Goal: Task Accomplishment & Management: Manage account settings

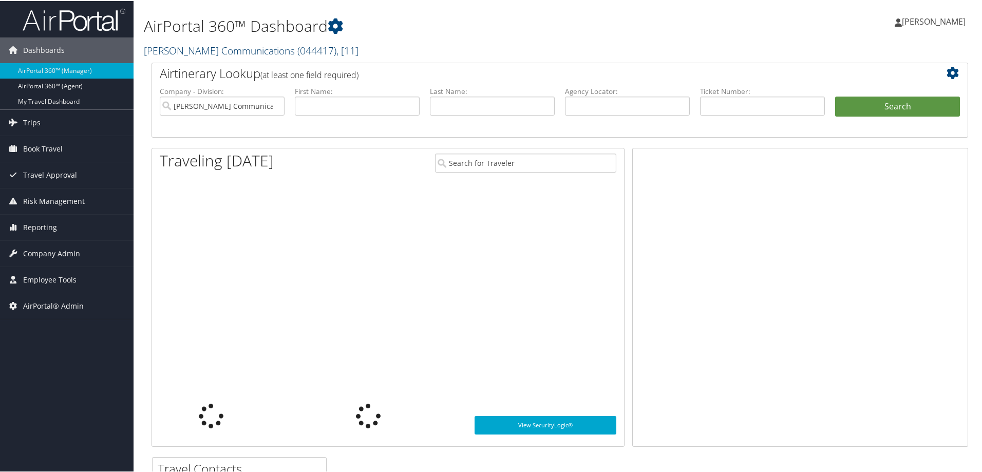
click at [188, 48] on link "Sorenson Communications ( 044417 ) , [ 11 ]" at bounding box center [251, 50] width 215 height 14
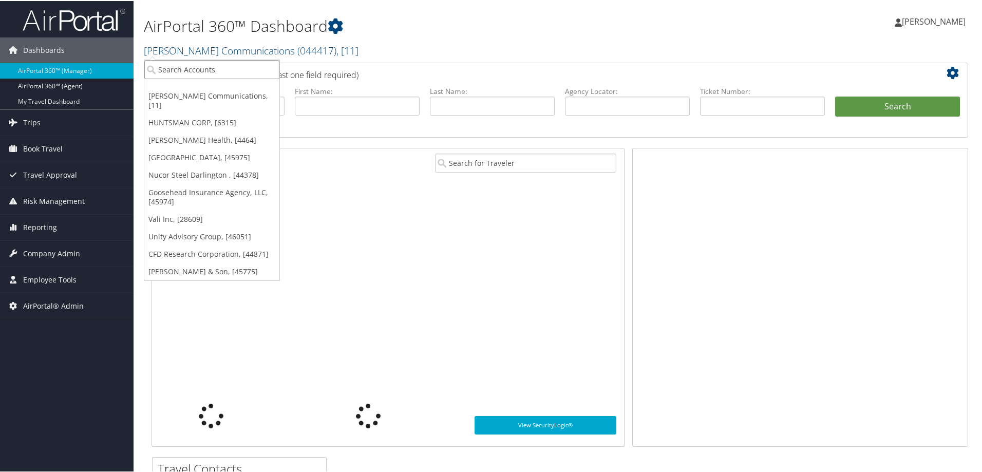
click at [185, 74] on input "search" at bounding box center [211, 68] width 135 height 19
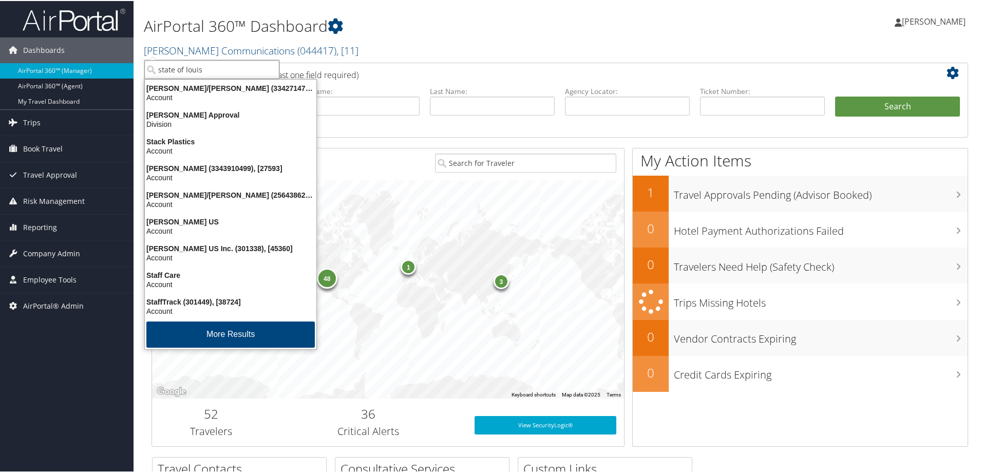
type input "state of louisi"
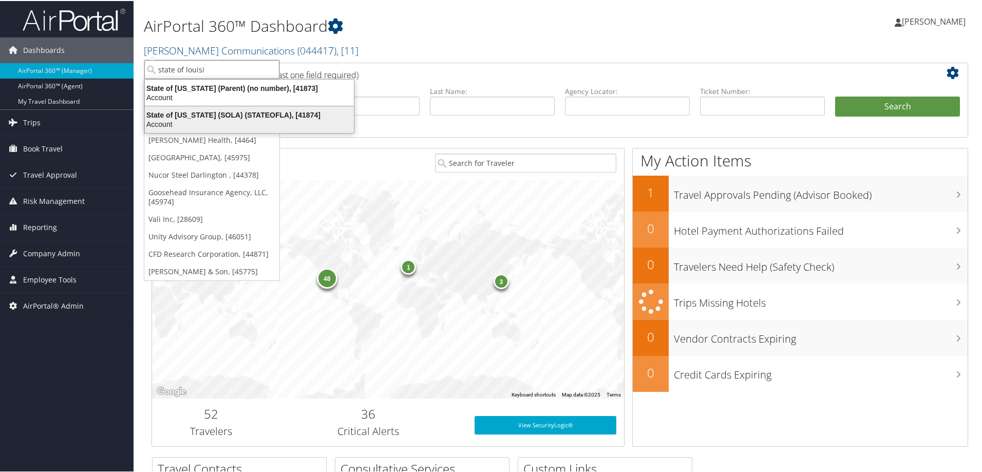
click at [201, 113] on div "State of Louisiana (SOLA) (STATEOFLA), [41874]" at bounding box center [249, 113] width 221 height 9
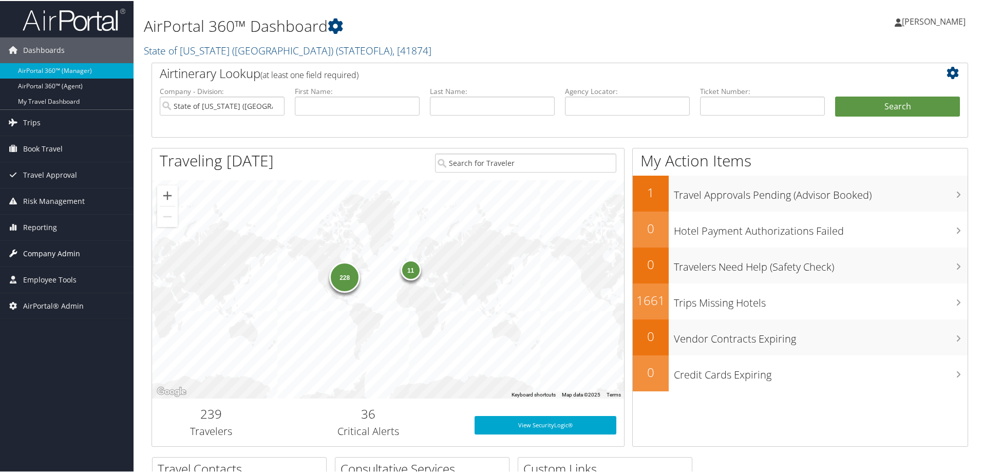
click at [64, 252] on span "Company Admin" at bounding box center [51, 253] width 57 height 26
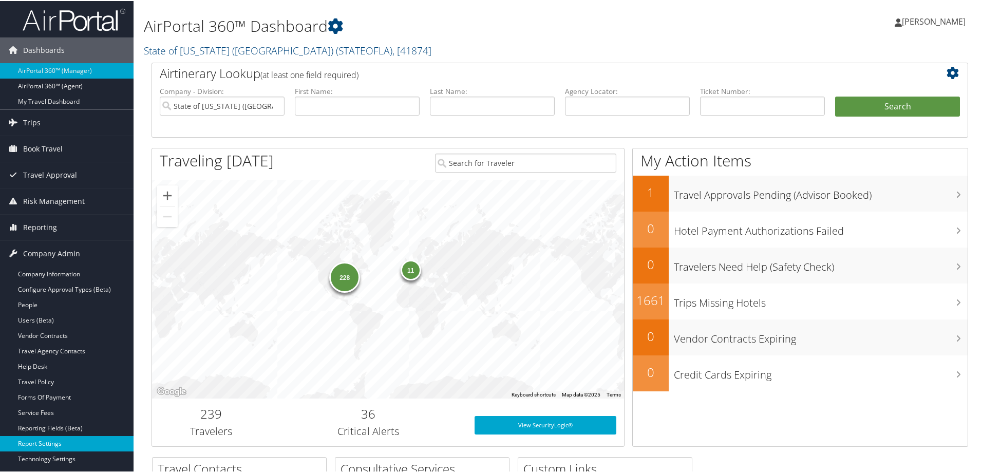
click at [52, 441] on link "Report Settings" at bounding box center [66, 442] width 133 height 15
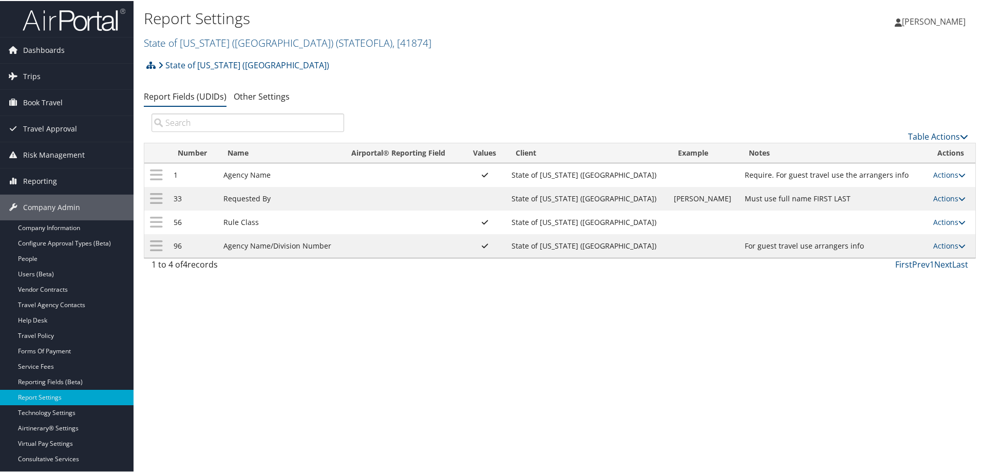
click at [271, 372] on div "Report Settings State of Louisiana (SOLA) ( STATEOFLA ) , [ 41874 ] State of Lo…" at bounding box center [559, 236] width 852 height 472
click at [945, 170] on link "Actions" at bounding box center [949, 174] width 32 height 10
click at [899, 189] on link "Update Report Field Values" at bounding box center [900, 189] width 111 height 17
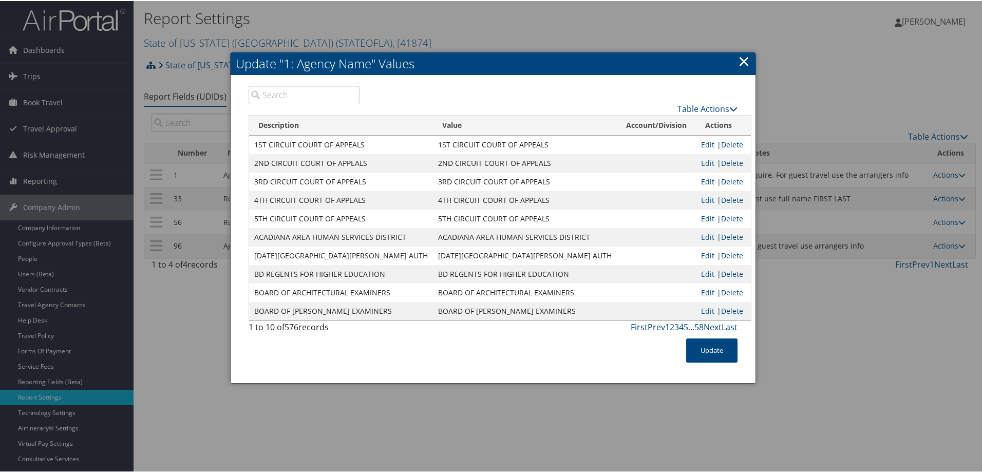
click at [318, 95] on input "search" at bounding box center [304, 94] width 111 height 18
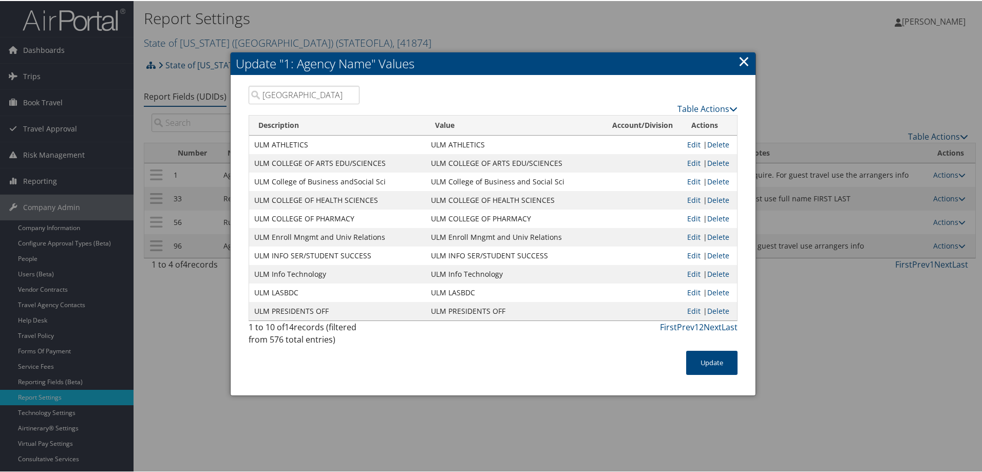
type input "ulm"
drag, startPoint x: 429, startPoint y: 163, endPoint x: 556, endPoint y: 163, distance: 127.3
click at [556, 163] on td "ULM COLLEGE OF ARTS EDU/SCIENCES" at bounding box center [514, 162] width 177 height 18
copy td "ULM COLLEGE OF ARTS EDU/SCIENCES"
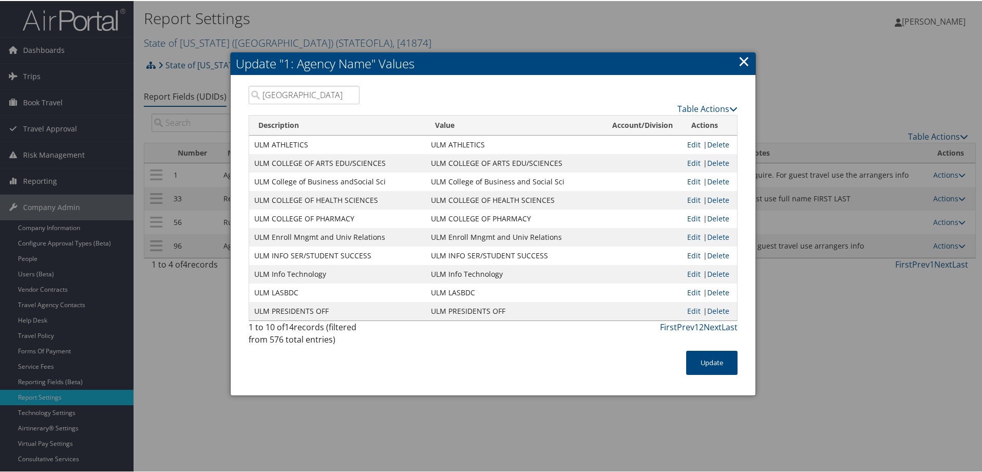
click at [742, 62] on link "×" at bounding box center [744, 60] width 12 height 21
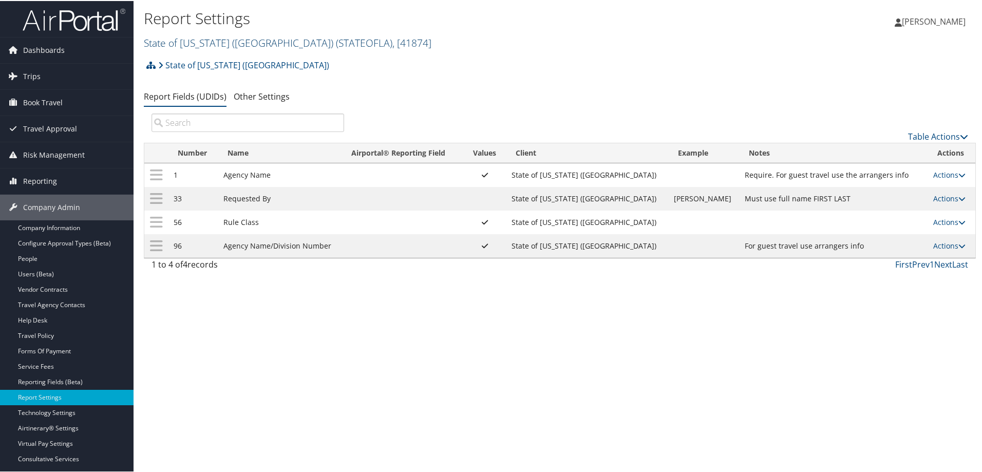
click at [191, 39] on link "State of Louisiana (SOLA) ( STATEOFLA ) , [ 41874 ]" at bounding box center [288, 42] width 288 height 14
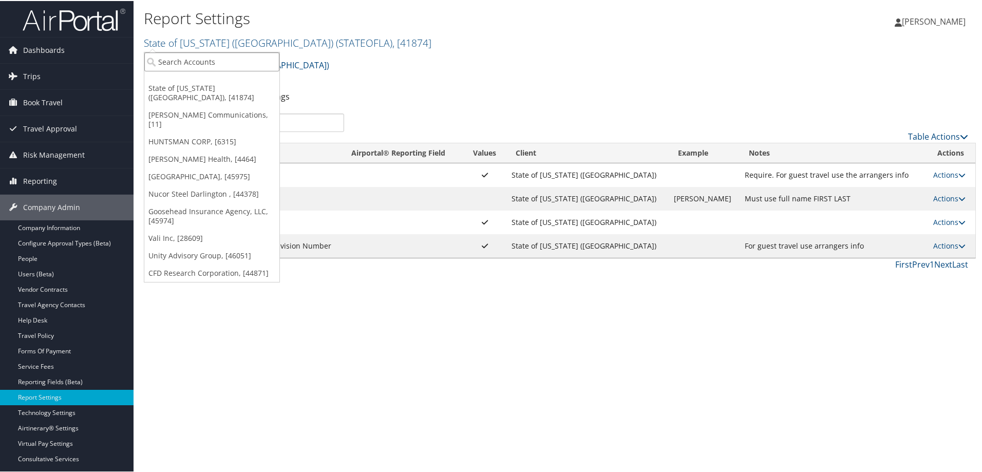
click at [190, 61] on input "search" at bounding box center [211, 60] width 135 height 19
type input "state of colorado"
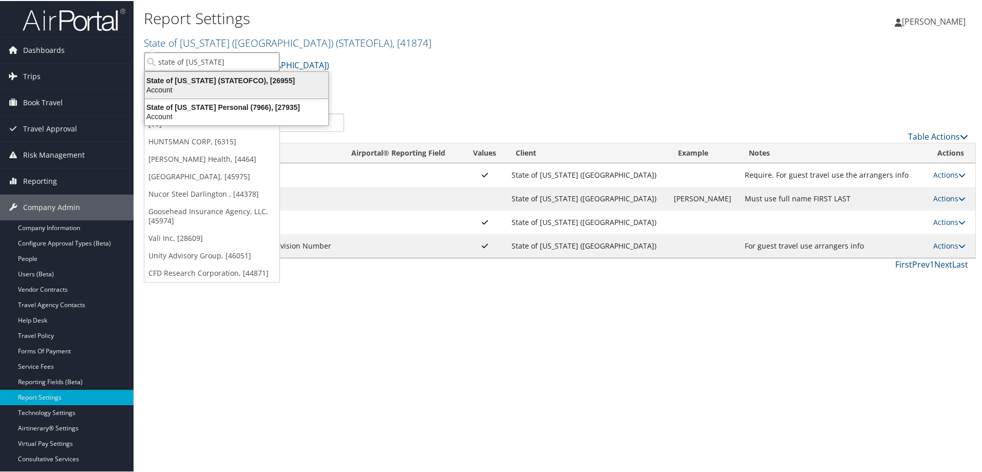
click at [210, 80] on div "State of Colorado (STATEOFCO), [26955]" at bounding box center [237, 79] width 196 height 9
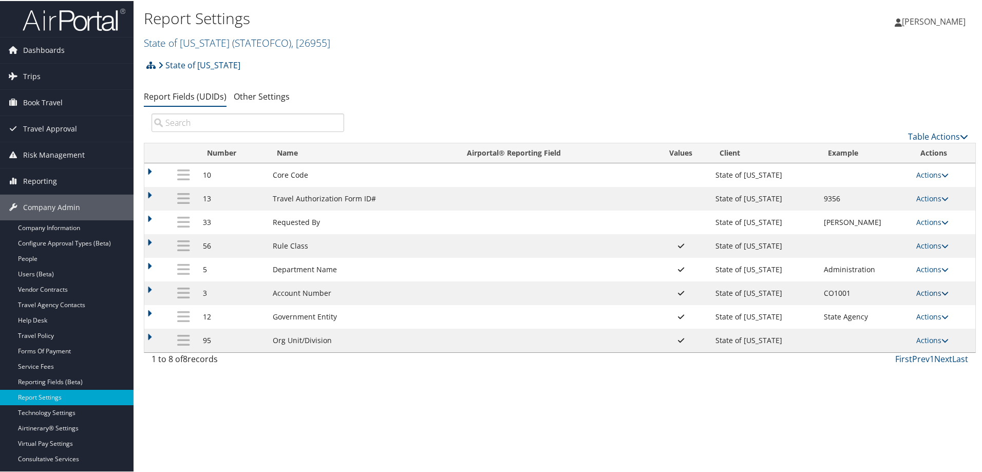
click at [924, 289] on link "Actions" at bounding box center [932, 292] width 32 height 10
click at [901, 307] on link "Update Report Field Values" at bounding box center [888, 307] width 111 height 17
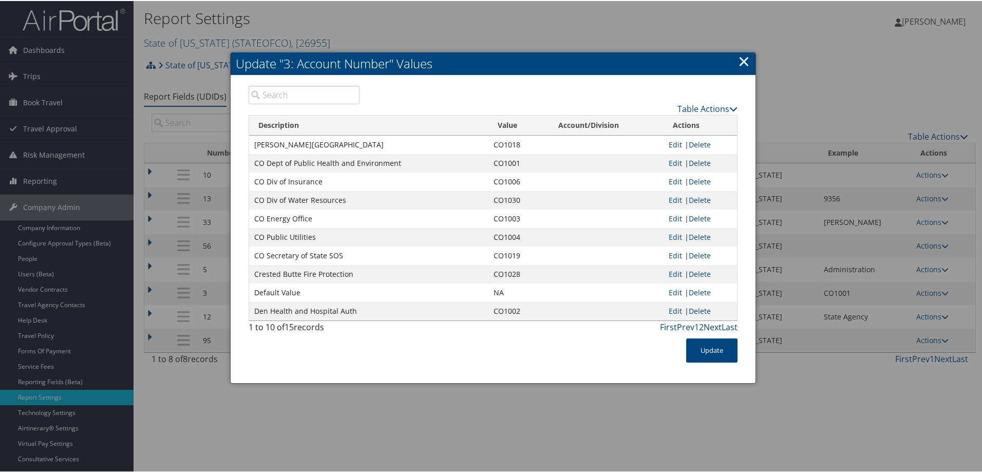
click at [710, 326] on link "Next" at bounding box center [712, 325] width 18 height 11
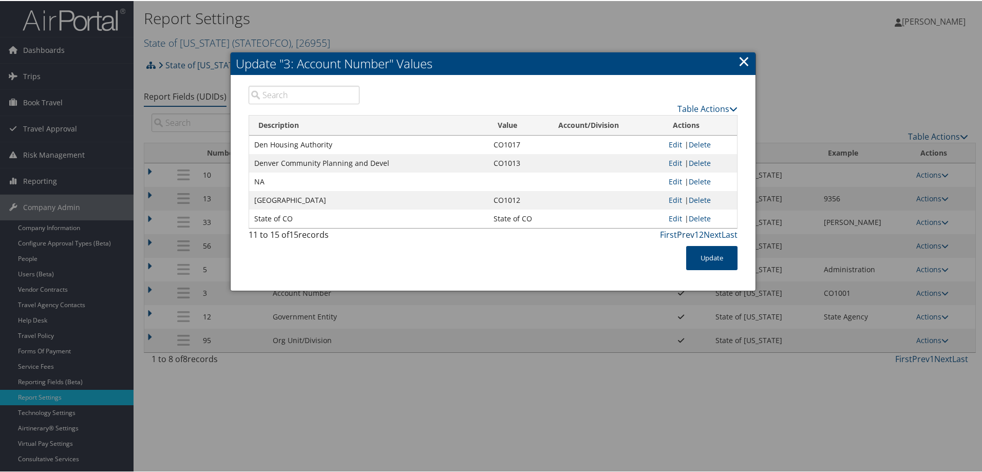
click at [687, 233] on link "Prev" at bounding box center [685, 233] width 17 height 11
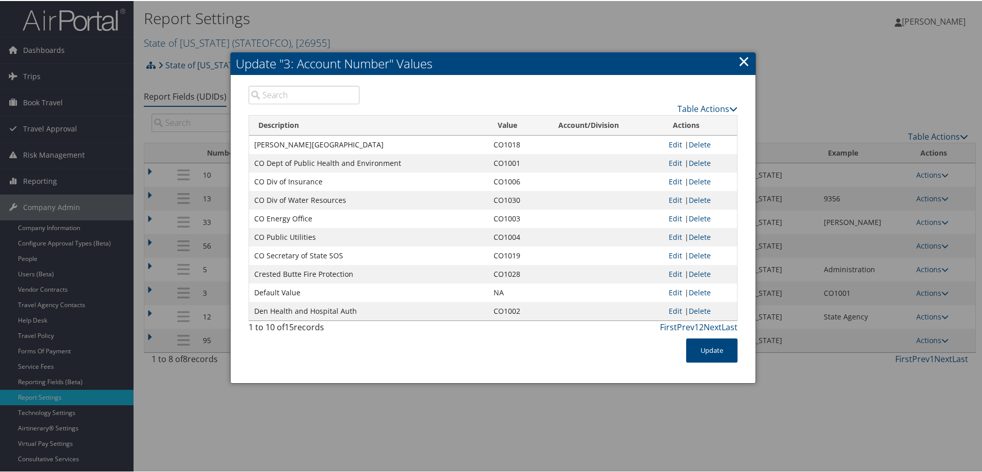
click at [413, 351] on div "Update" at bounding box center [493, 354] width 504 height 34
click at [338, 432] on div at bounding box center [493, 236] width 986 height 472
click at [573, 16] on div at bounding box center [493, 236] width 986 height 472
click at [745, 61] on link "×" at bounding box center [744, 60] width 12 height 21
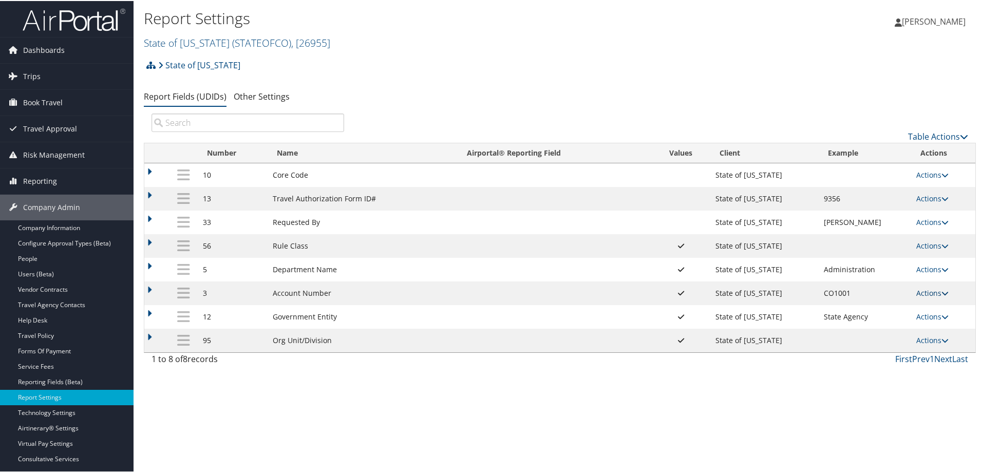
click at [938, 289] on link "Actions" at bounding box center [932, 292] width 32 height 10
click at [863, 341] on link "Edit" at bounding box center [888, 342] width 111 height 17
select select "both"
select select "profiled"
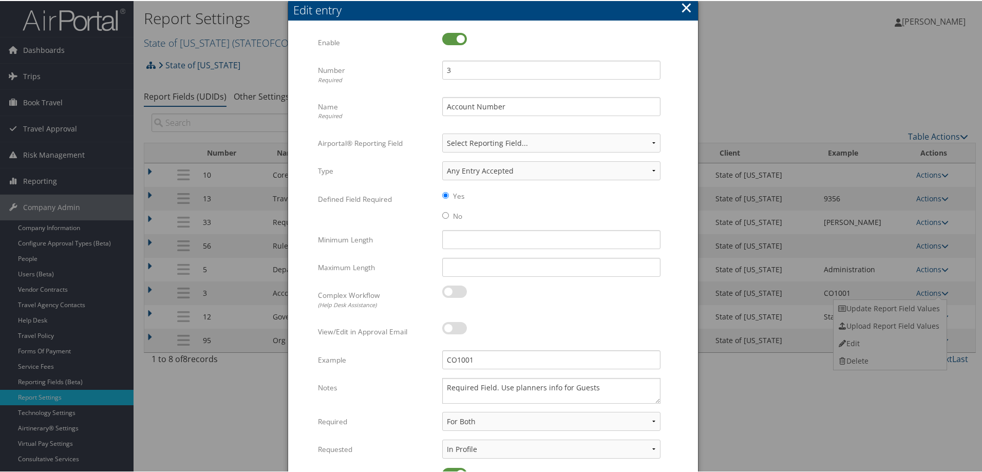
click at [685, 6] on button "×" at bounding box center [686, 6] width 12 height 21
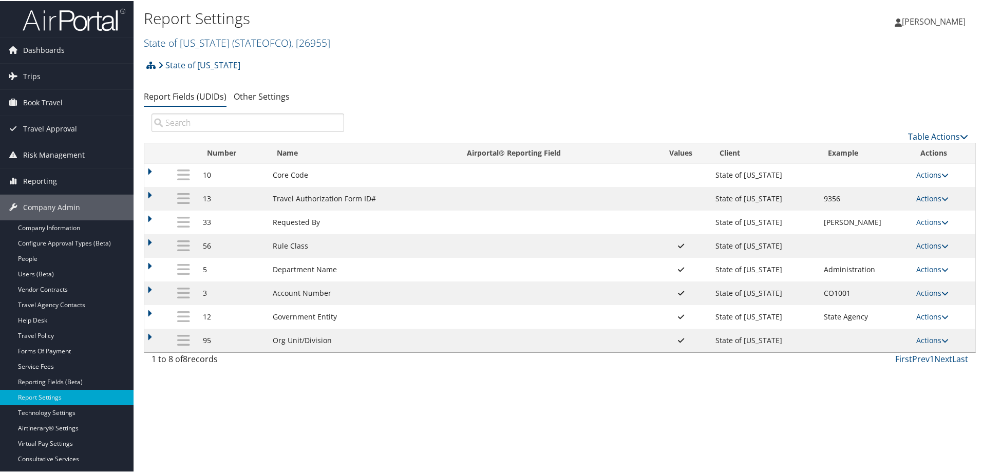
click at [759, 38] on div "Sara Adams Sara Adams My Settings Travel Agency Contacts Log Consulting Time Vi…" at bounding box center [821, 25] width 329 height 40
click at [930, 291] on link "Actions" at bounding box center [932, 292] width 32 height 10
click at [896, 302] on link "Update Report Field Values" at bounding box center [888, 307] width 111 height 17
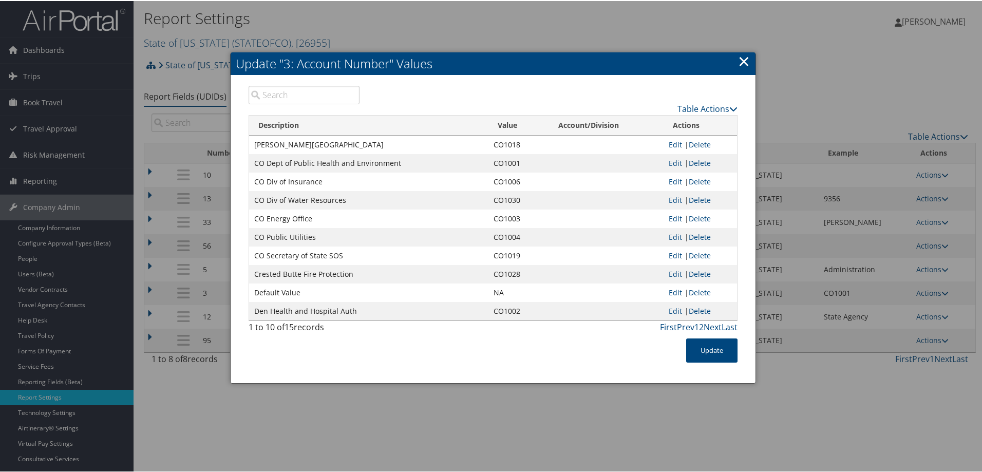
click at [481, 433] on div at bounding box center [493, 236] width 986 height 472
drag, startPoint x: 742, startPoint y: 60, endPoint x: 725, endPoint y: 49, distance: 20.8
click at [743, 60] on link "×" at bounding box center [744, 60] width 12 height 21
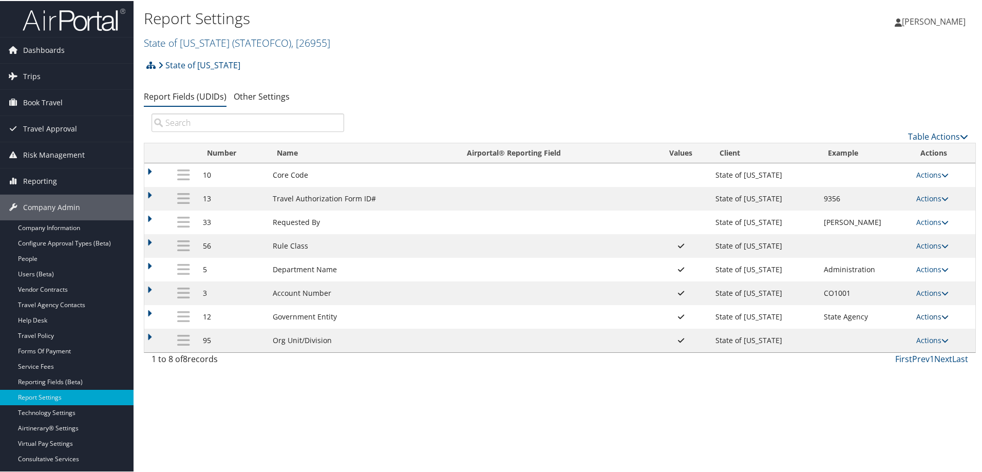
click at [933, 315] on link "Actions" at bounding box center [932, 316] width 32 height 10
click at [866, 365] on link "Edit" at bounding box center [888, 365] width 111 height 17
select select "1"
select select "both"
select select "profiled"
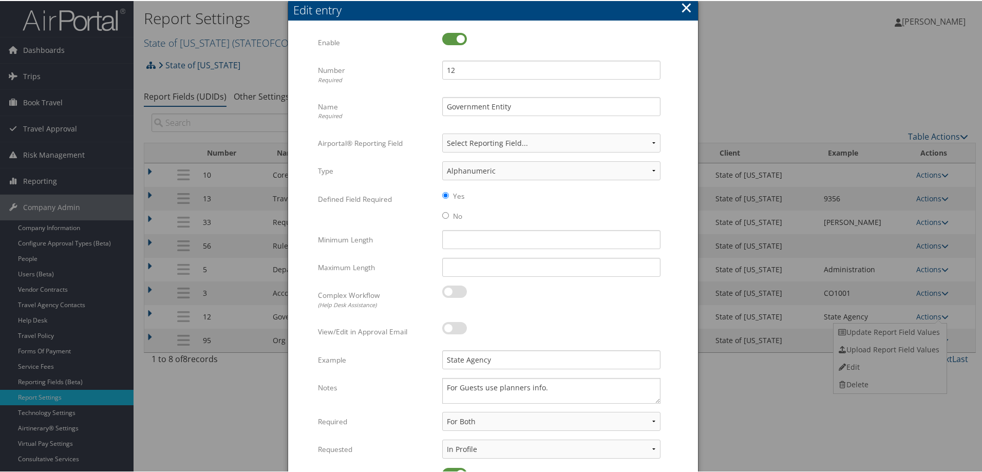
click at [683, 7] on button "×" at bounding box center [686, 6] width 12 height 21
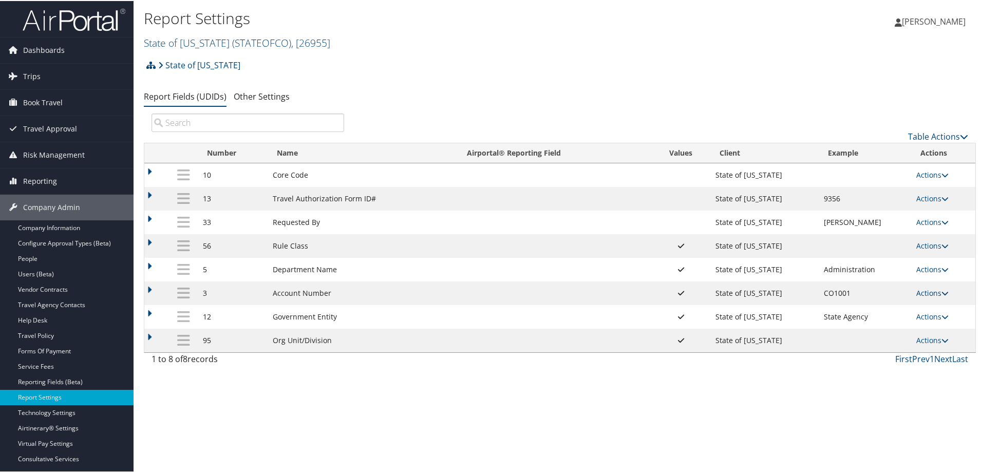
click at [930, 291] on link "Actions" at bounding box center [932, 292] width 32 height 10
click at [899, 308] on link "Update Report Field Values" at bounding box center [888, 307] width 111 height 17
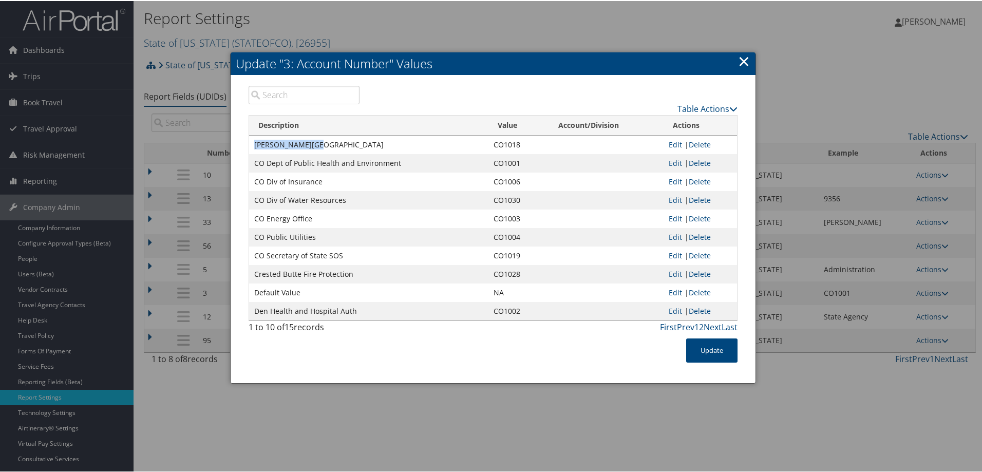
drag, startPoint x: 253, startPoint y: 145, endPoint x: 316, endPoint y: 145, distance: 63.2
click at [316, 145] on td "Adams State Univ" at bounding box center [368, 144] width 239 height 18
drag, startPoint x: 492, startPoint y: 293, endPoint x: 503, endPoint y: 293, distance: 11.3
click at [503, 293] on td "NA" at bounding box center [518, 291] width 60 height 18
click at [739, 63] on link "×" at bounding box center [744, 60] width 12 height 21
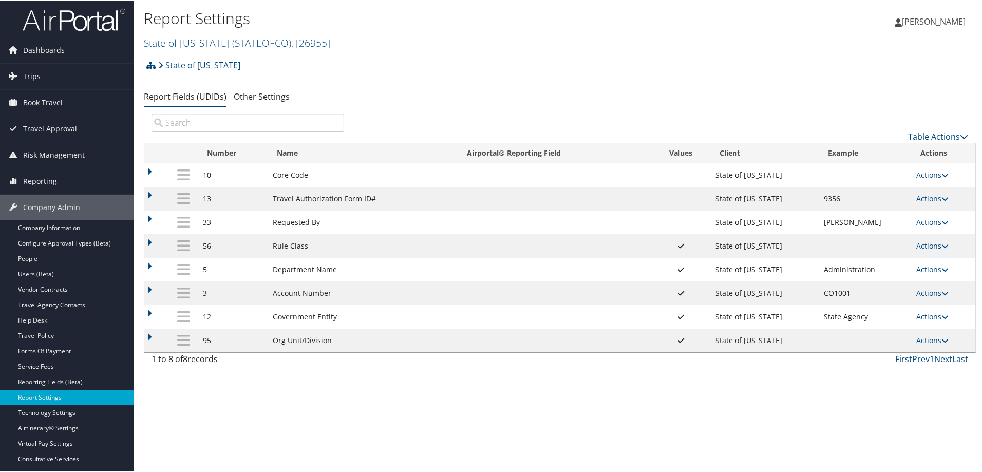
click at [443, 70] on div "State of Colorado Account Structure State of Colorado (STATEOFCO) ACTIVE Create…" at bounding box center [560, 68] width 832 height 28
click at [922, 272] on link "Actions" at bounding box center [932, 268] width 32 height 10
click at [906, 283] on link "Update Report Field Values" at bounding box center [888, 283] width 111 height 17
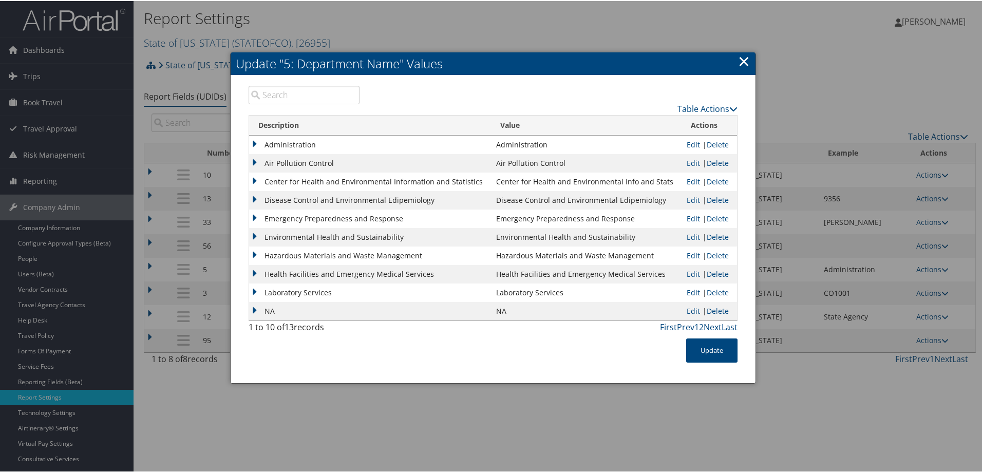
click at [742, 60] on link "×" at bounding box center [744, 60] width 12 height 21
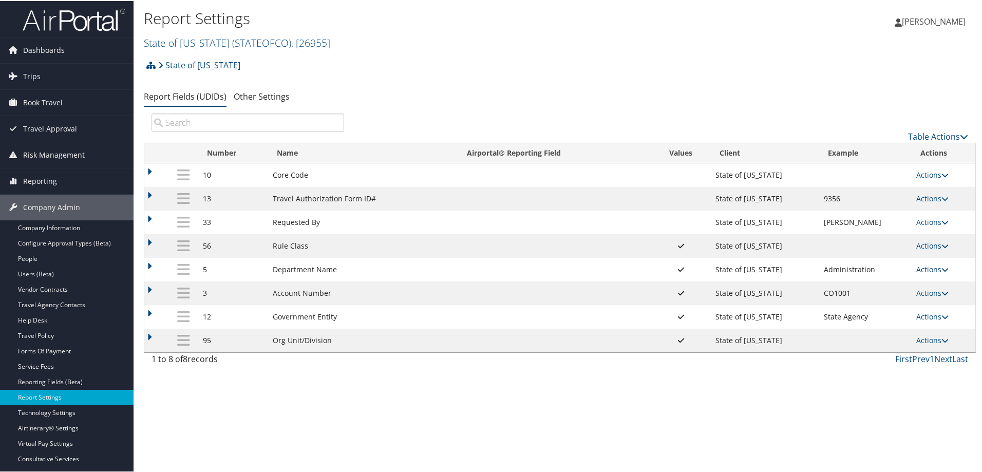
click at [923, 267] on link "Actions" at bounding box center [932, 268] width 32 height 10
drag, startPoint x: 864, startPoint y: 321, endPoint x: 843, endPoint y: 319, distance: 21.6
click at [863, 320] on link "Edit" at bounding box center [888, 318] width 111 height 17
select select "both"
select select "profiled"
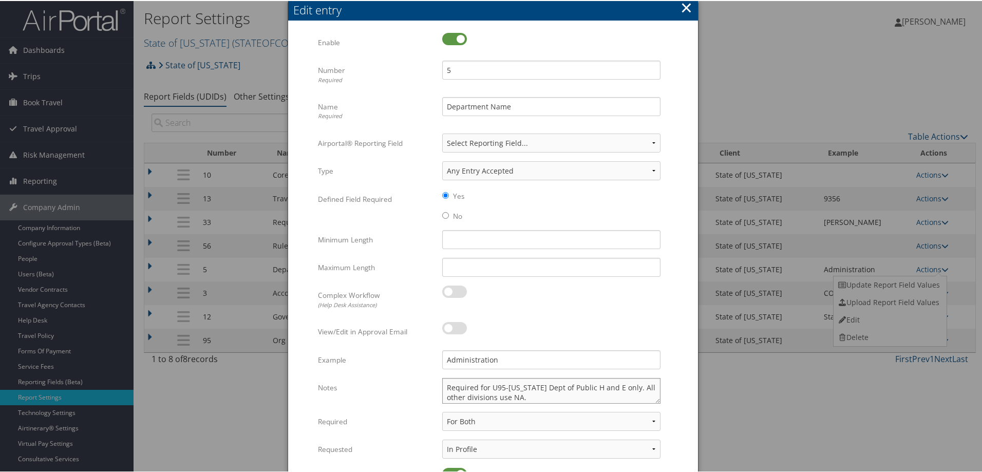
drag, startPoint x: 489, startPoint y: 388, endPoint x: 626, endPoint y: 388, distance: 137.6
click at [626, 388] on textarea "Required for U95-Colorado Dept of Public H and E only. All other divisions use …" at bounding box center [551, 390] width 218 height 26
click at [686, 8] on button "×" at bounding box center [686, 6] width 12 height 21
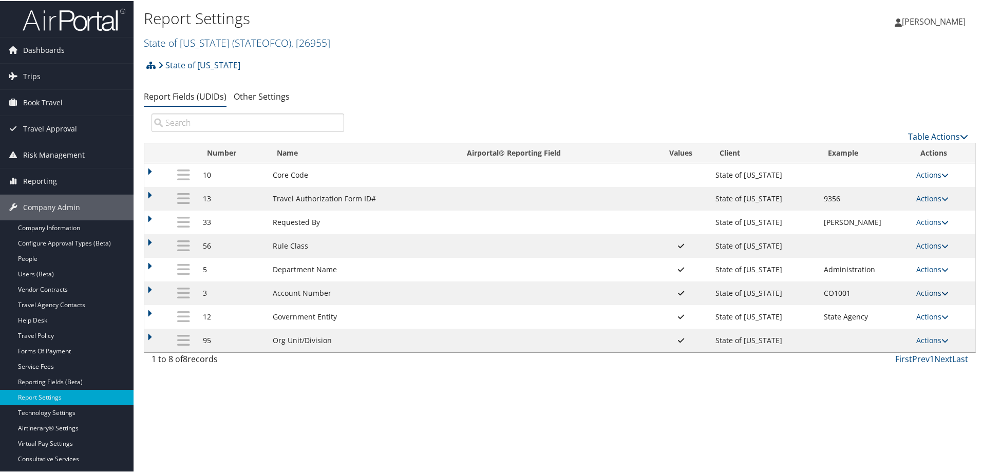
click at [926, 292] on link "Actions" at bounding box center [932, 292] width 32 height 10
drag, startPoint x: 867, startPoint y: 342, endPoint x: 820, endPoint y: 349, distance: 46.7
click at [866, 342] on link "Edit" at bounding box center [888, 342] width 111 height 17
select select "both"
select select "profiled"
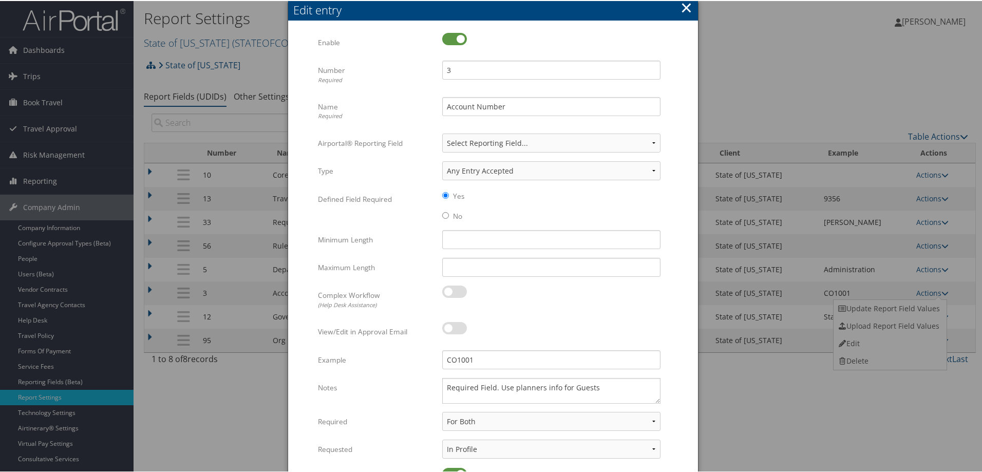
click at [685, 5] on button "×" at bounding box center [686, 6] width 12 height 21
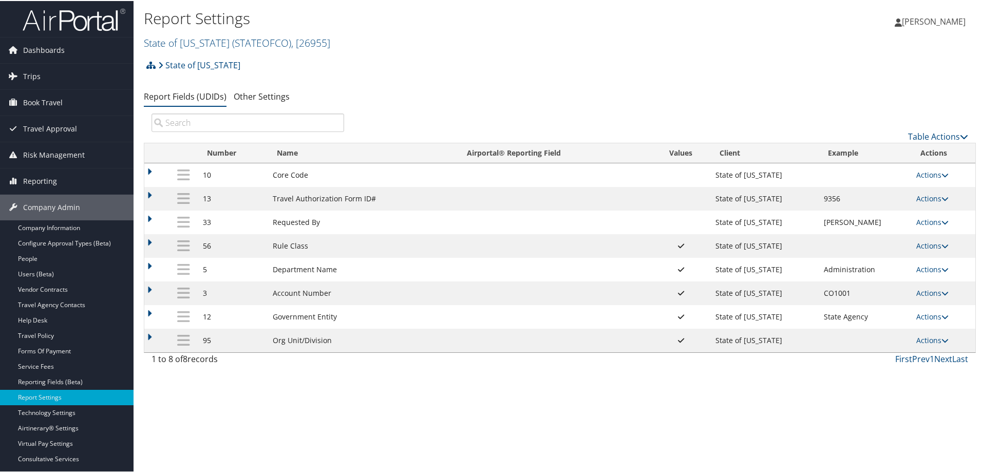
click at [427, 54] on div "State of Colorado Account Structure State of Colorado (STATEOFCO) ACTIVE Create…" at bounding box center [560, 68] width 832 height 28
